Goal: Task Accomplishment & Management: Complete application form

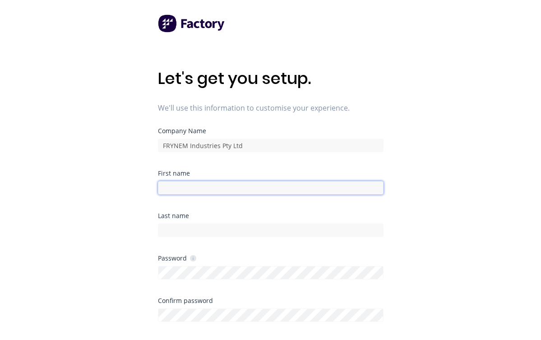
click at [194, 189] on input at bounding box center [271, 188] width 226 height 14
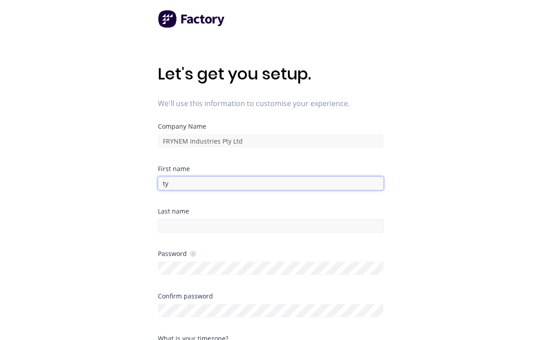
type input "ty"
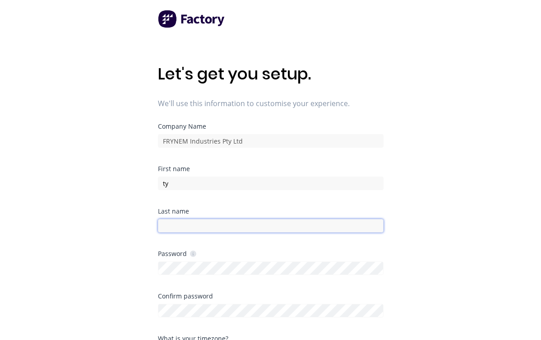
scroll to position [6, 0]
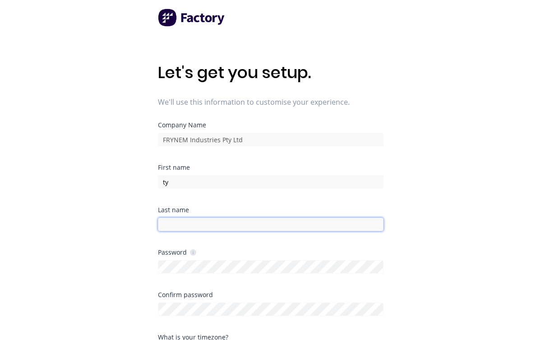
click at [190, 227] on input at bounding box center [271, 225] width 226 height 14
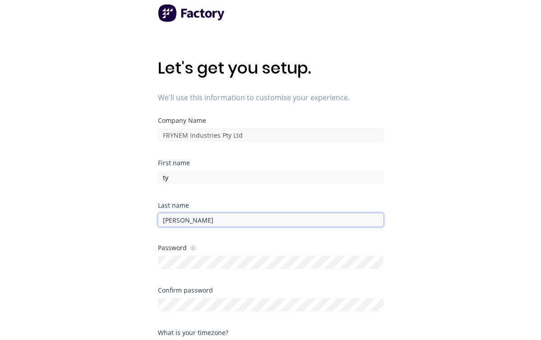
scroll to position [1, 0]
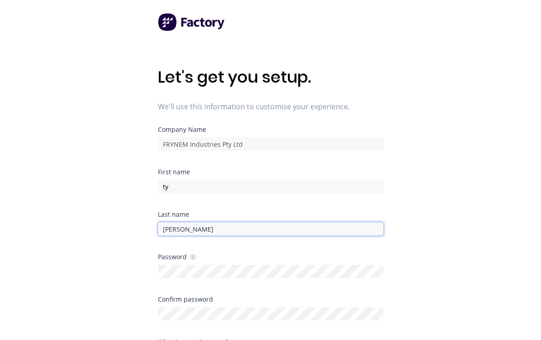
type input "burley"
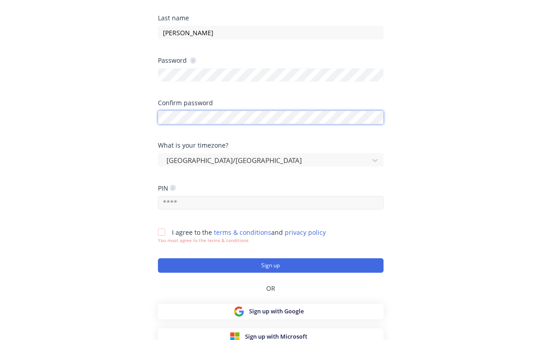
scroll to position [198, 0]
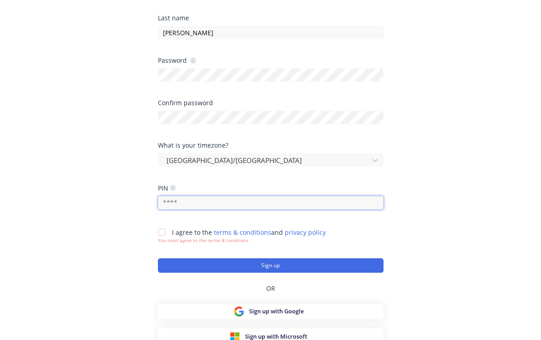
click at [183, 204] on input "text" at bounding box center [271, 203] width 226 height 14
type input "7939"
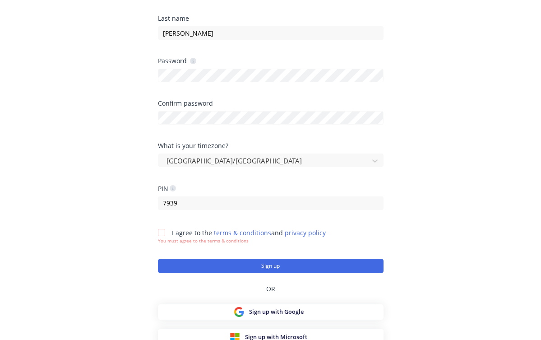
scroll to position [201, 0]
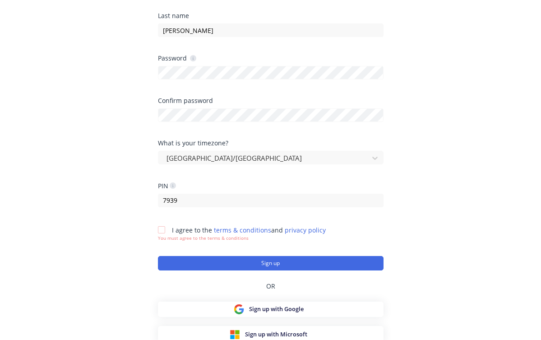
click at [165, 232] on div at bounding box center [162, 230] width 18 height 18
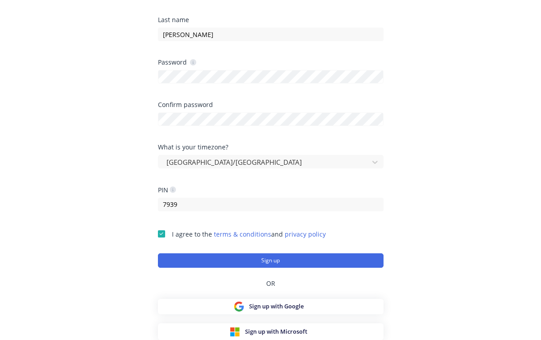
scroll to position [203, 0]
click at [259, 254] on button "Sign up" at bounding box center [271, 260] width 226 height 14
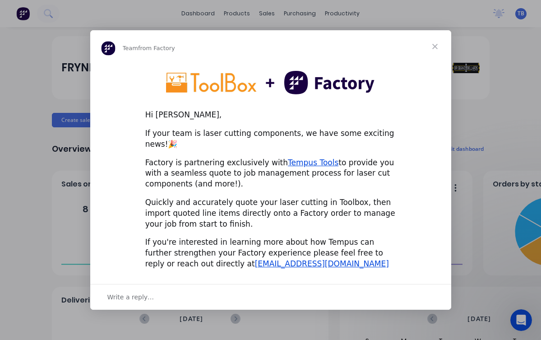
click at [436, 47] on span "Close" at bounding box center [435, 46] width 32 height 32
